Goal: Task Accomplishment & Management: Manage account settings

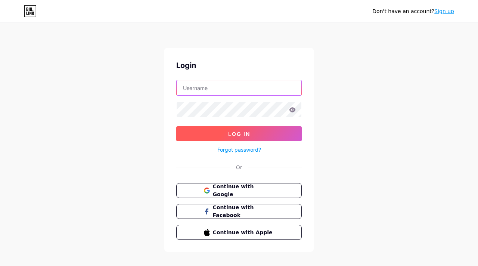
type input "[EMAIL_ADDRESS][DOMAIN_NAME]"
click at [250, 129] on button "Log In" at bounding box center [238, 133] width 125 height 15
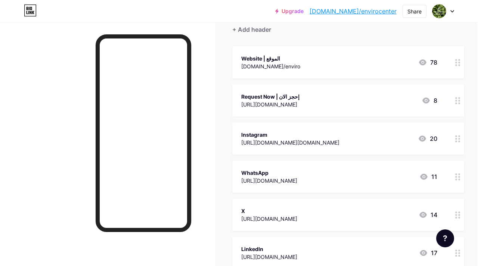
scroll to position [71, 1]
click at [299, 103] on div "[URL][DOMAIN_NAME]" at bounding box center [270, 105] width 58 height 8
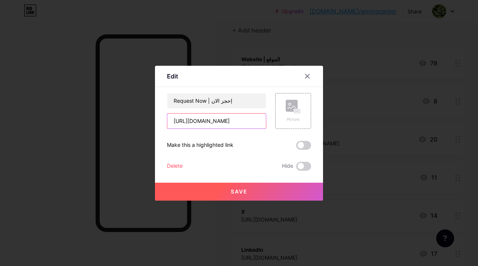
click at [231, 122] on input "[URL][DOMAIN_NAME]" at bounding box center [216, 120] width 99 height 15
drag, startPoint x: 261, startPoint y: 119, endPoint x: 168, endPoint y: 120, distance: 93.7
click at [166, 120] on div "Edit Content YouTube Play YouTube video without leaving your page. ADD Vimeo Pl…" at bounding box center [239, 133] width 168 height 135
click at [178, 123] on input "[URL][DOMAIN_NAME]" at bounding box center [216, 120] width 99 height 15
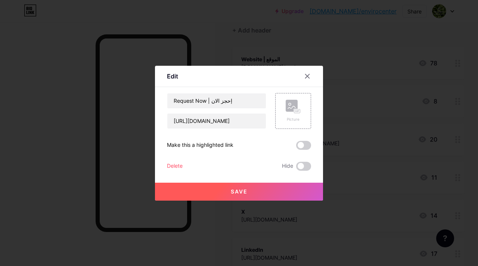
click at [209, 190] on button "Save" at bounding box center [239, 191] width 168 height 18
